Goal: Book appointment/travel/reservation

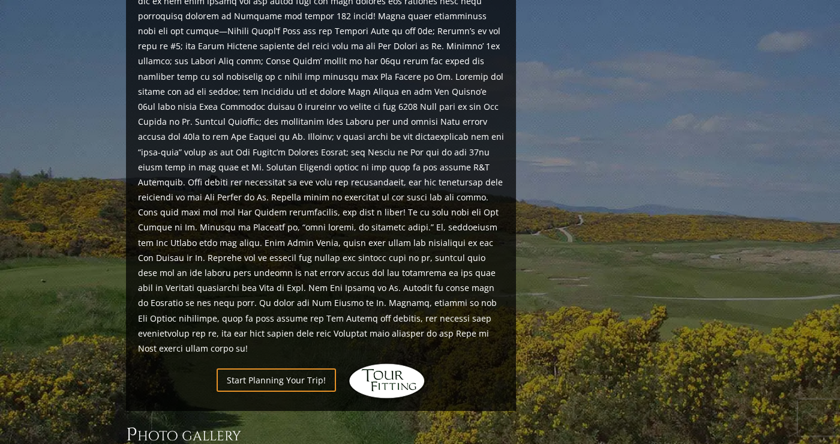
scroll to position [1273, 0]
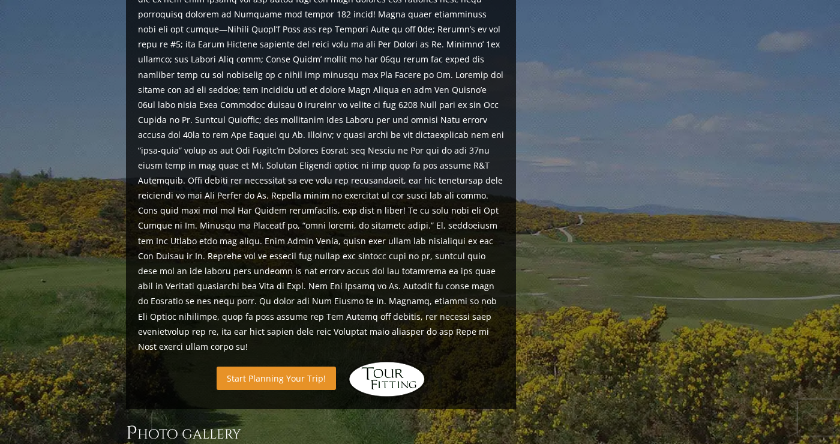
click at [314, 367] on link "Start Planning Your Trip!" at bounding box center [276, 378] width 119 height 23
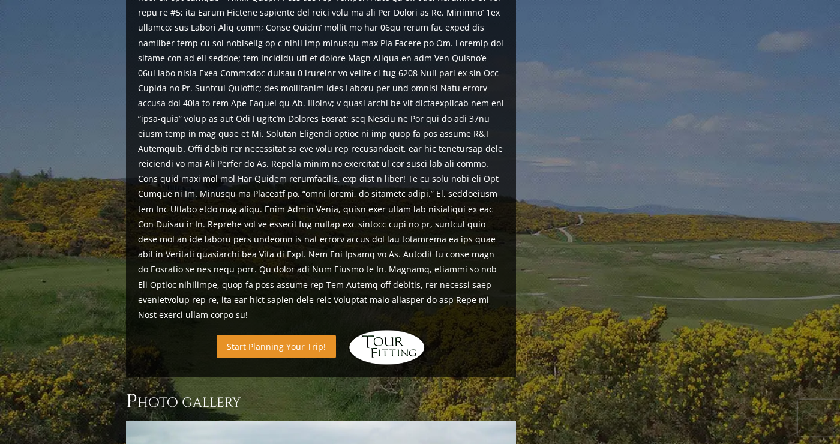
scroll to position [1311, 0]
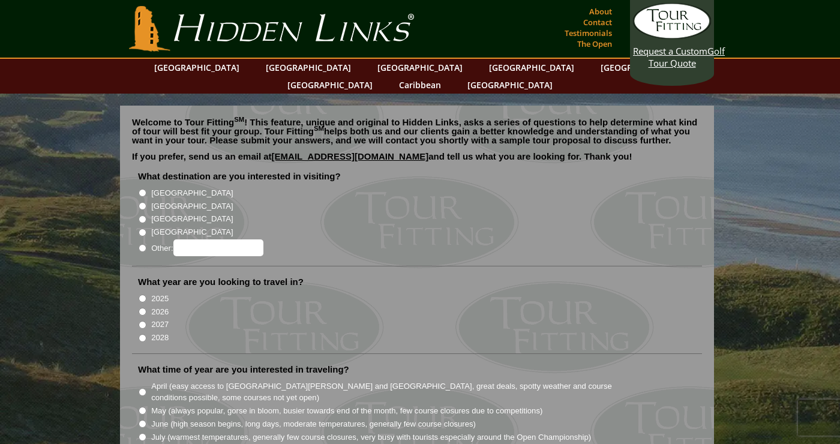
click at [146, 189] on input "[GEOGRAPHIC_DATA]" at bounding box center [143, 193] width 8 height 8
radio input "true"
click at [145, 308] on input "2026" at bounding box center [143, 312] width 8 height 8
radio input "true"
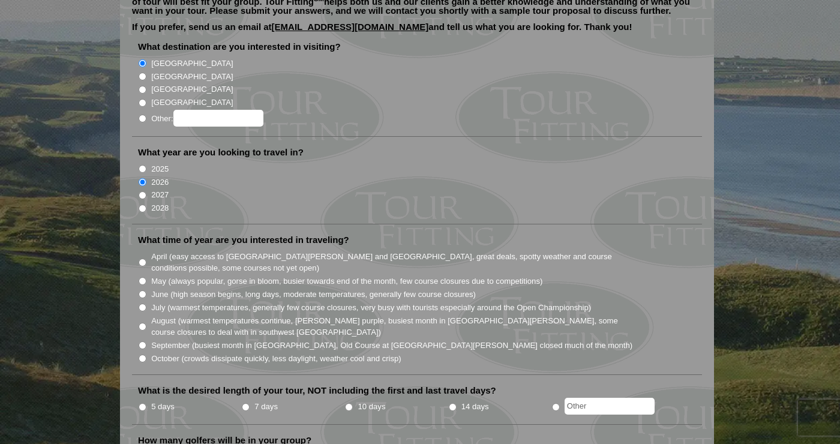
scroll to position [131, 0]
click at [250, 402] on input "7 days" at bounding box center [246, 406] width 8 height 8
radio input "true"
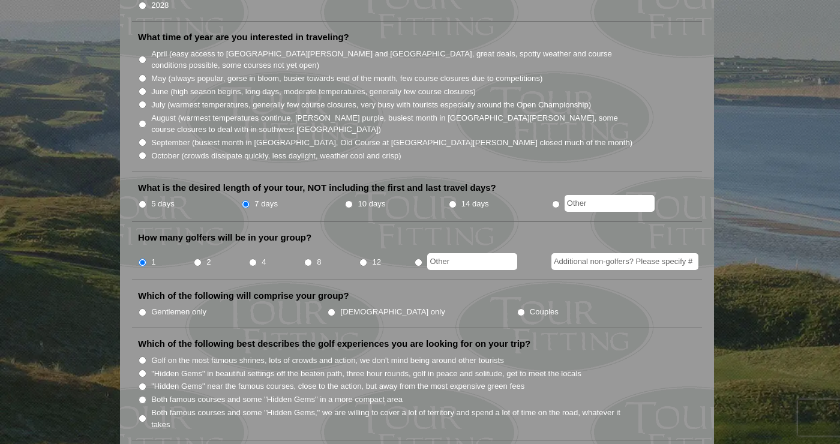
scroll to position [334, 0]
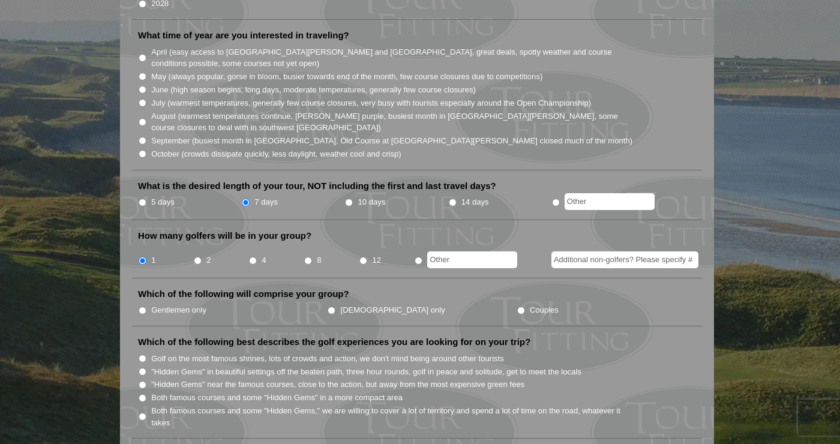
click at [185, 304] on label "Gentlemen only" at bounding box center [178, 310] width 55 height 12
click at [146, 307] on input "Gentlemen only" at bounding box center [143, 311] width 8 height 8
radio input "true"
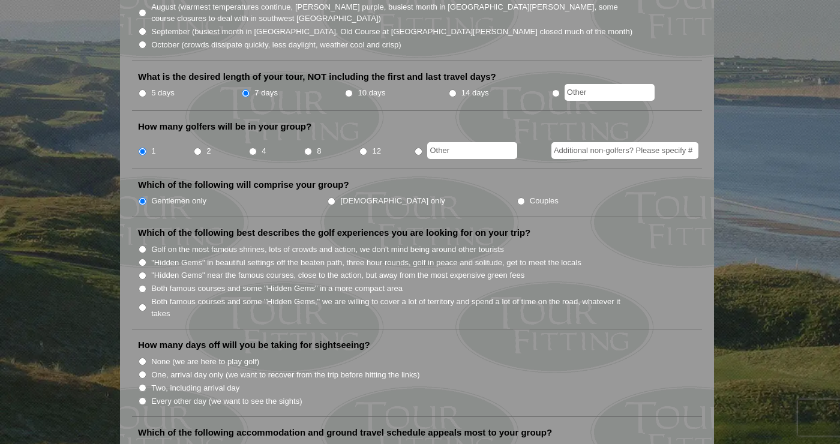
scroll to position [444, 0]
click at [388, 283] on label "Both famous courses and some "Hidden Gems" in a more compact area" at bounding box center [276, 289] width 251 height 12
click at [146, 285] on input "Both famous courses and some "Hidden Gems" in a more compact area" at bounding box center [143, 289] width 8 height 8
radio input "true"
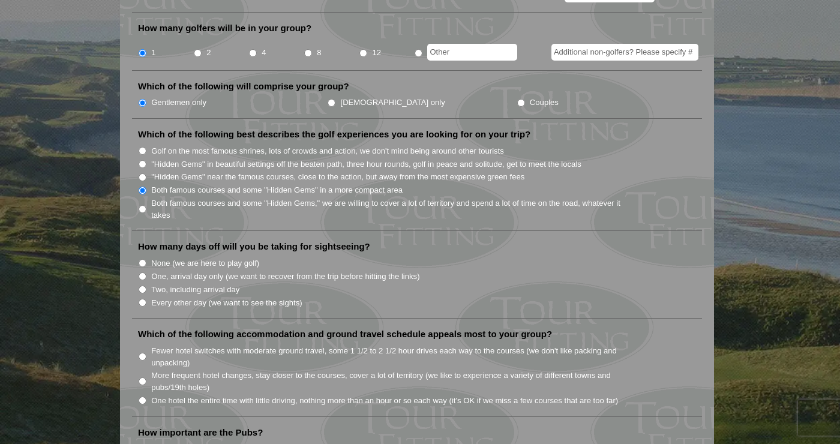
scroll to position [543, 0]
click at [228, 283] on label "Two, including arrival day" at bounding box center [195, 289] width 88 height 12
click at [146, 285] on input "Two, including arrival day" at bounding box center [143, 289] width 8 height 8
radio input "true"
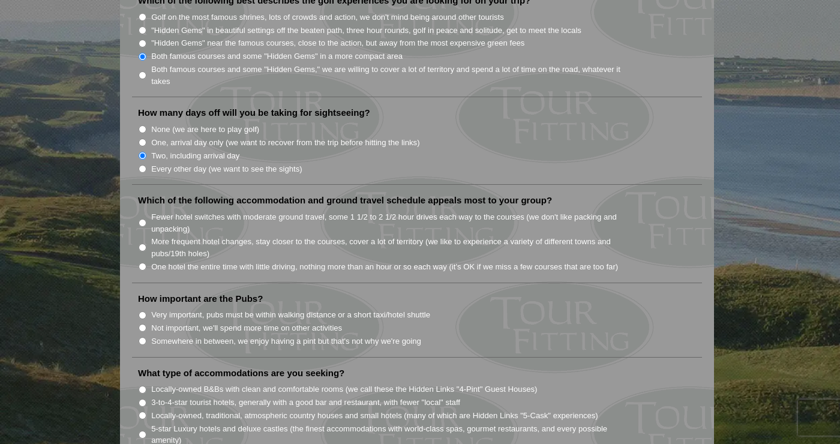
scroll to position [674, 0]
click at [500, 263] on label "One hotel the entire time with little driving, nothing more than an hour or so …" at bounding box center [384, 269] width 467 height 12
click at [146, 265] on input "One hotel the entire time with little driving, nothing more than an hour or so …" at bounding box center [143, 269] width 8 height 8
radio input "true"
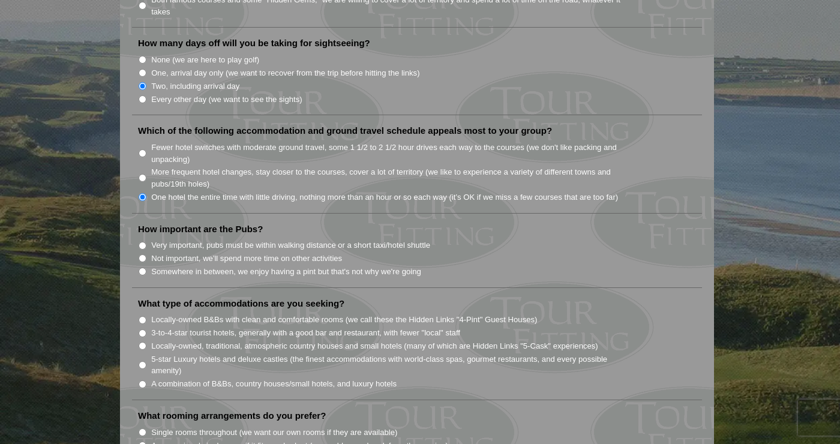
scroll to position [747, 0]
click at [251, 251] on label "Not important, we'll spend more time on other activities" at bounding box center [246, 257] width 191 height 12
click at [146, 253] on input "Not important, we'll spend more time on other activities" at bounding box center [143, 257] width 8 height 8
radio input "true"
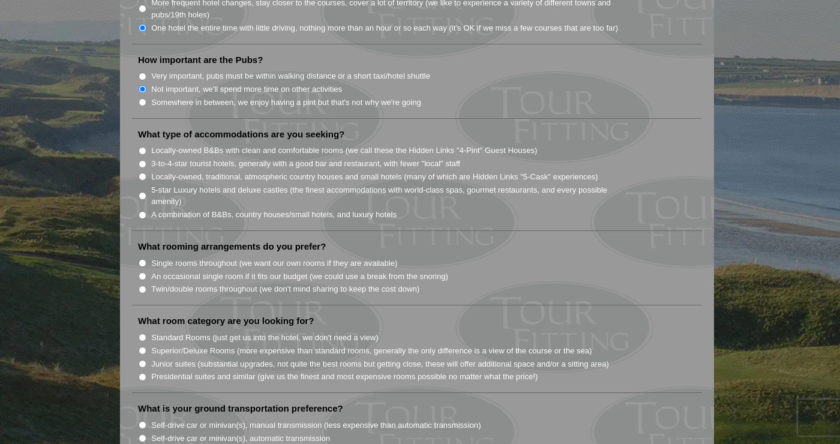
scroll to position [916, 0]
click at [395, 256] on label "Single rooms throughout (we want our own rooms if they are available)" at bounding box center [274, 262] width 246 height 12
click at [146, 257] on input "Single rooms throughout (we want our own rooms if they are available)" at bounding box center [143, 261] width 8 height 8
radio input "true"
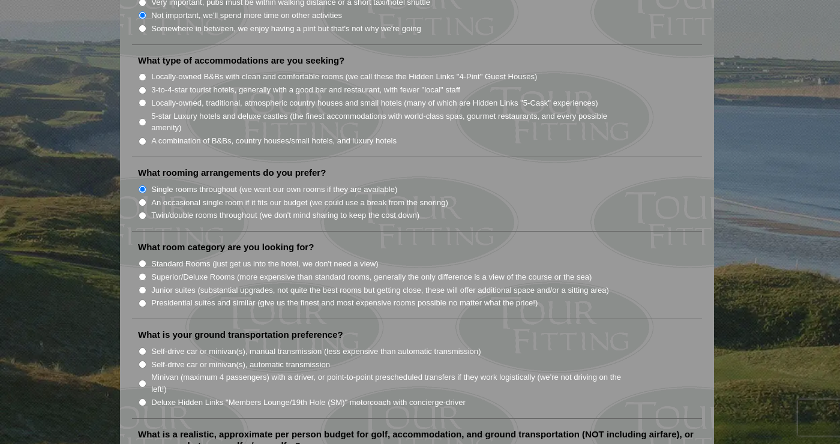
scroll to position [989, 0]
click at [368, 257] on label "Standard Rooms (just get us into the hotel, we don't need a view)" at bounding box center [264, 263] width 227 height 12
click at [146, 259] on input "Standard Rooms (just get us into the hotel, we don't need a view)" at bounding box center [143, 263] width 8 height 8
radio input "true"
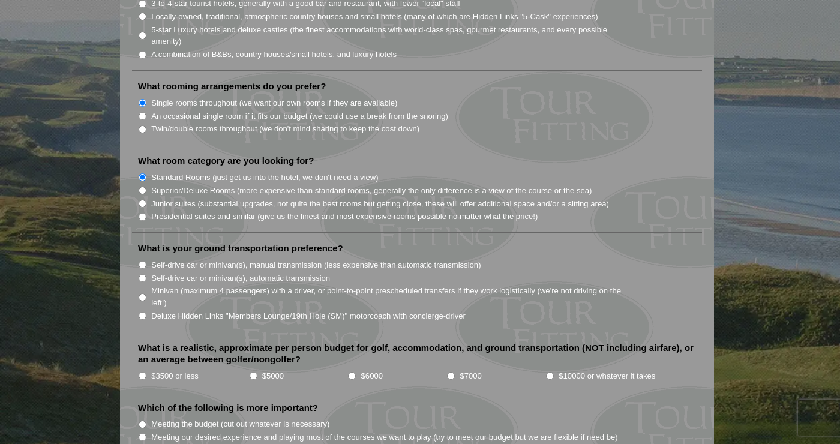
scroll to position [1081, 0]
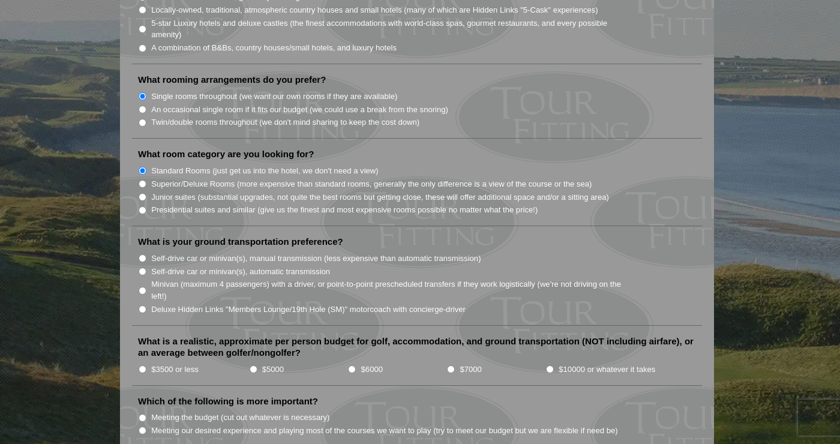
click at [322, 266] on label "Self-drive car or minivan(s), automatic transmission" at bounding box center [240, 272] width 179 height 12
click at [146, 268] on input "Self-drive car or minivan(s), automatic transmission" at bounding box center [143, 272] width 8 height 8
radio input "true"
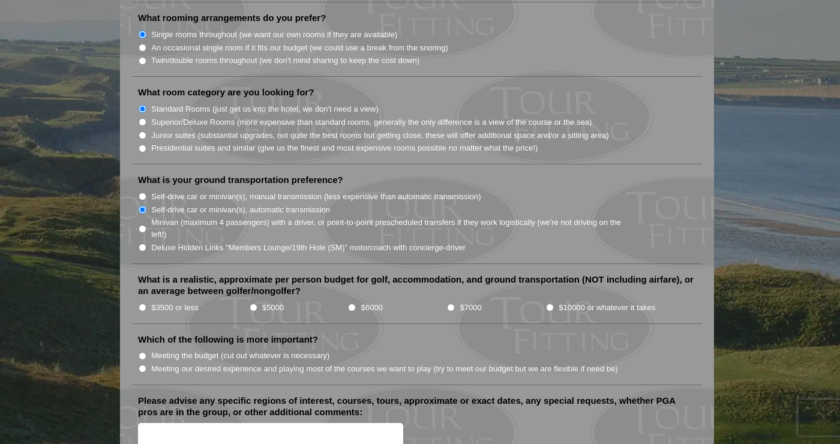
scroll to position [1151, 0]
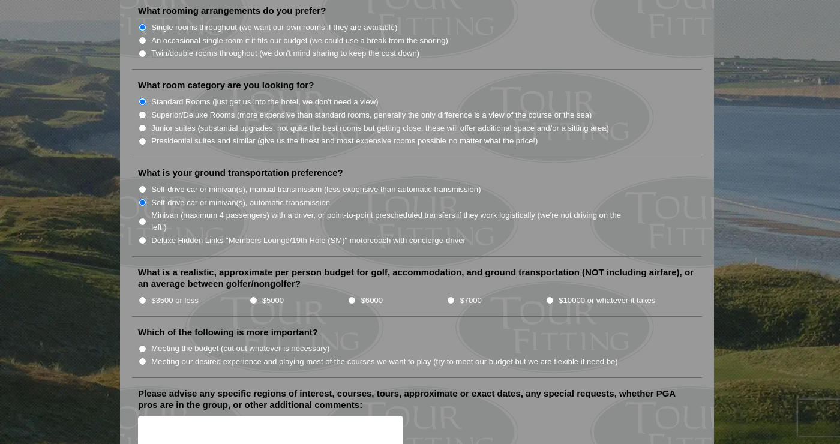
click at [196, 295] on label "$3500 or less" at bounding box center [174, 301] width 47 height 12
click at [146, 296] on input "$3500 or less" at bounding box center [143, 300] width 8 height 8
radio input "true"
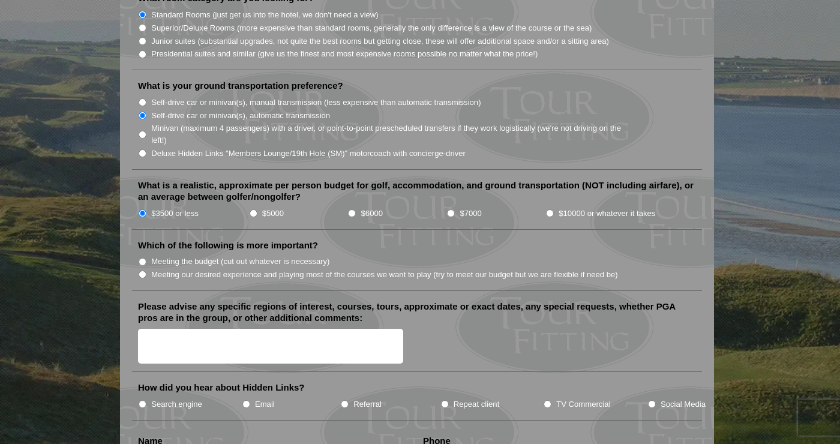
scroll to position [1241, 0]
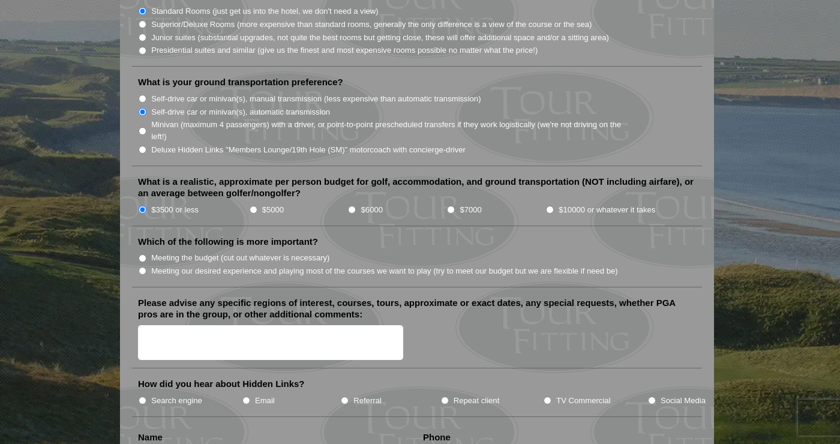
click at [402, 265] on label "Meeting our desired experience and playing most of the courses we want to play …" at bounding box center [384, 271] width 467 height 12
click at [146, 267] on input "Meeting our desired experience and playing most of the courses we want to play …" at bounding box center [143, 271] width 8 height 8
radio input "true"
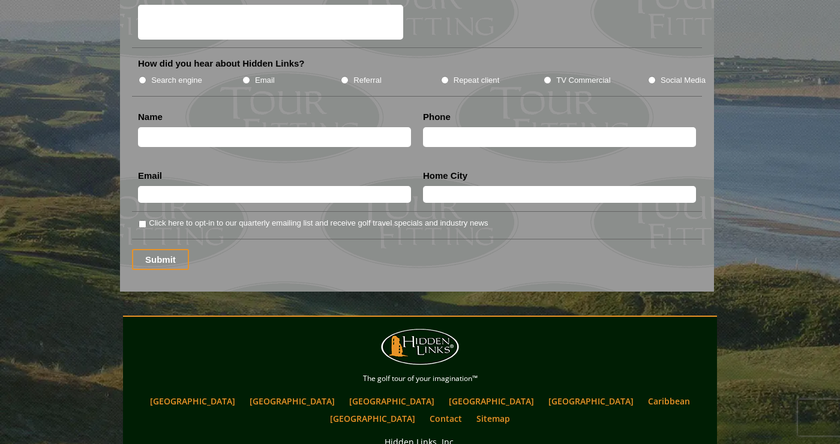
scroll to position [1568, 0]
